Goal: Find specific page/section: Find specific page/section

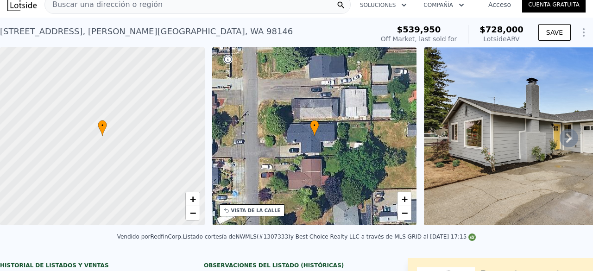
scroll to position [21, 0]
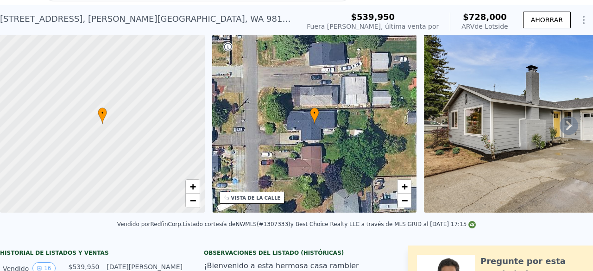
click at [559, 132] on icon at bounding box center [568, 125] width 19 height 19
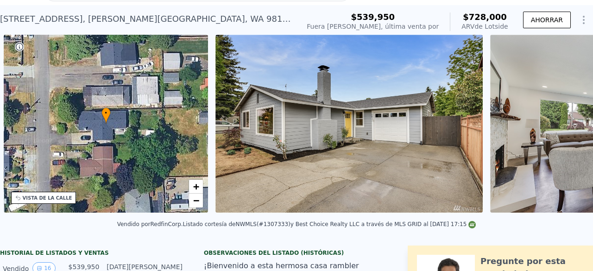
scroll to position [0, 215]
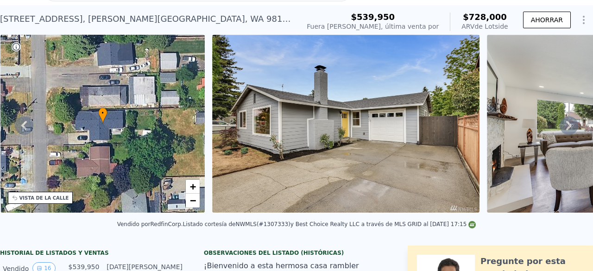
click at [557, 132] on div "• + − • + − VISTA DE LA CALLE Cargando... VISTA SATÉLITE" at bounding box center [296, 125] width 593 height 181
click at [559, 132] on icon at bounding box center [568, 125] width 19 height 19
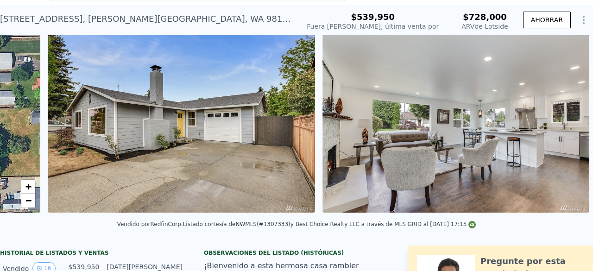
scroll to position [0, 424]
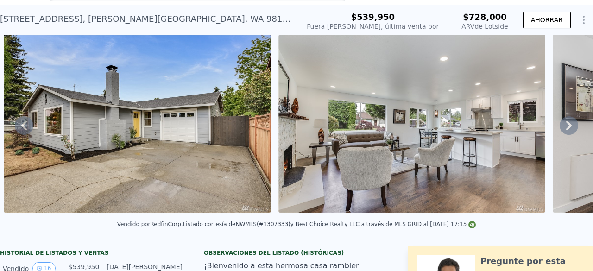
click at [557, 132] on div "• + − • + − VISTA DE LA CALLE Cargando... VISTA SATÉLITE" at bounding box center [296, 125] width 593 height 181
click at [559, 132] on icon at bounding box center [568, 125] width 19 height 19
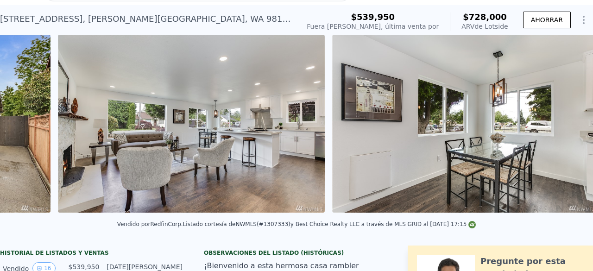
scroll to position [0, 698]
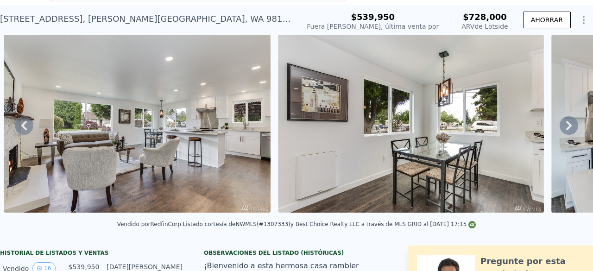
click at [560, 129] on icon at bounding box center [568, 125] width 19 height 19
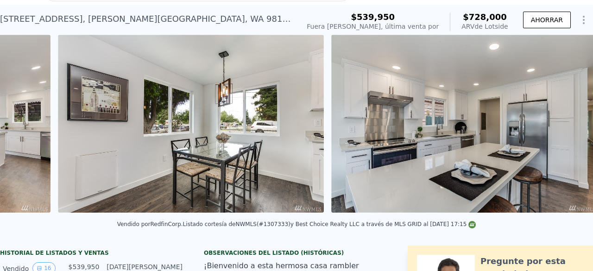
scroll to position [0, 972]
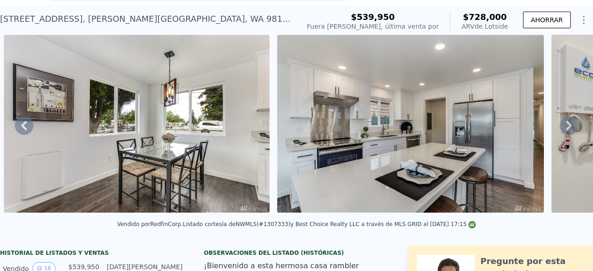
click at [560, 129] on div "• + − • + − VISTA DE LA CALLE Cargando... VISTA SATÉLITE" at bounding box center [296, 125] width 593 height 181
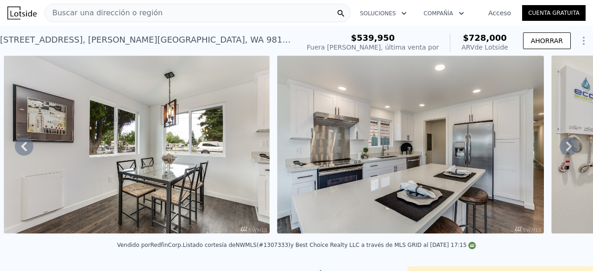
click at [275, 18] on div "Buscar una dirección o región" at bounding box center [197, 13] width 306 height 19
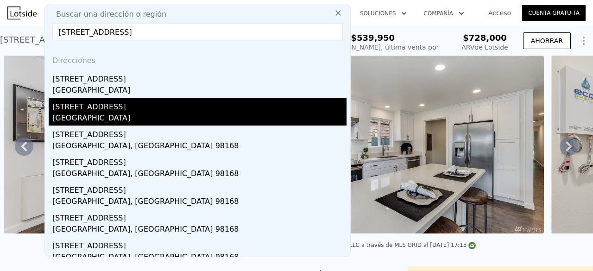
type input "[STREET_ADDRESS]"
click at [130, 113] on font "[GEOGRAPHIC_DATA]" at bounding box center [91, 117] width 78 height 9
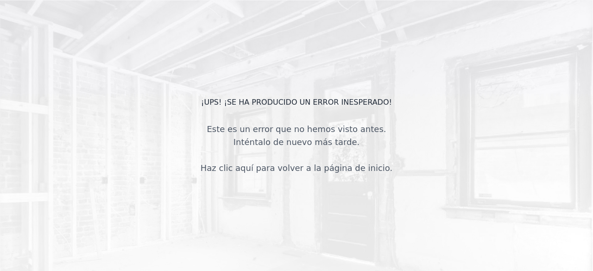
click at [288, 158] on div "Este es un error que no hemos visto antes. Inténtalo de nuevo más tarde. Haz cl…" at bounding box center [296, 149] width 207 height 52
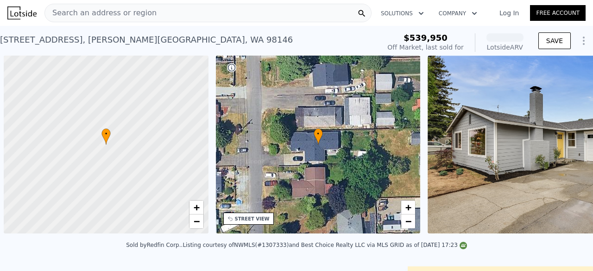
scroll to position [0, 4]
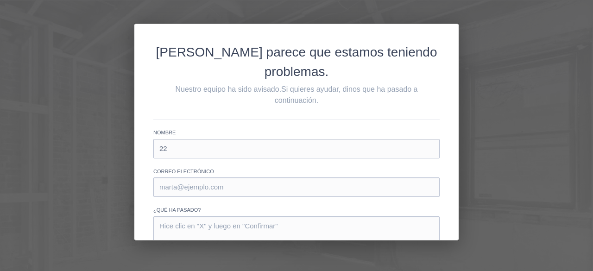
type input "2"
